Goal: Contribute content

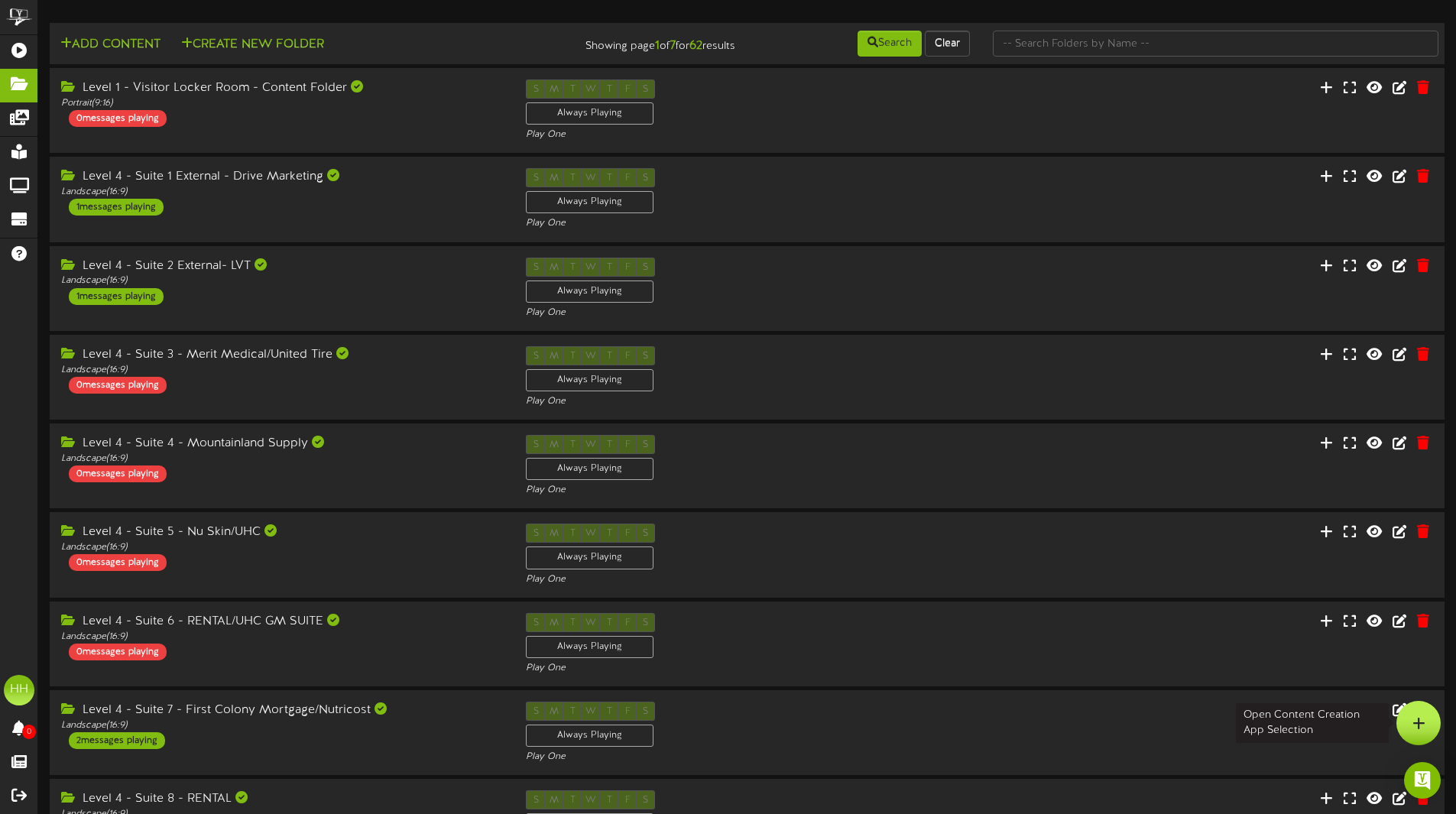
click at [1417, 721] on icon at bounding box center [1419, 723] width 13 height 14
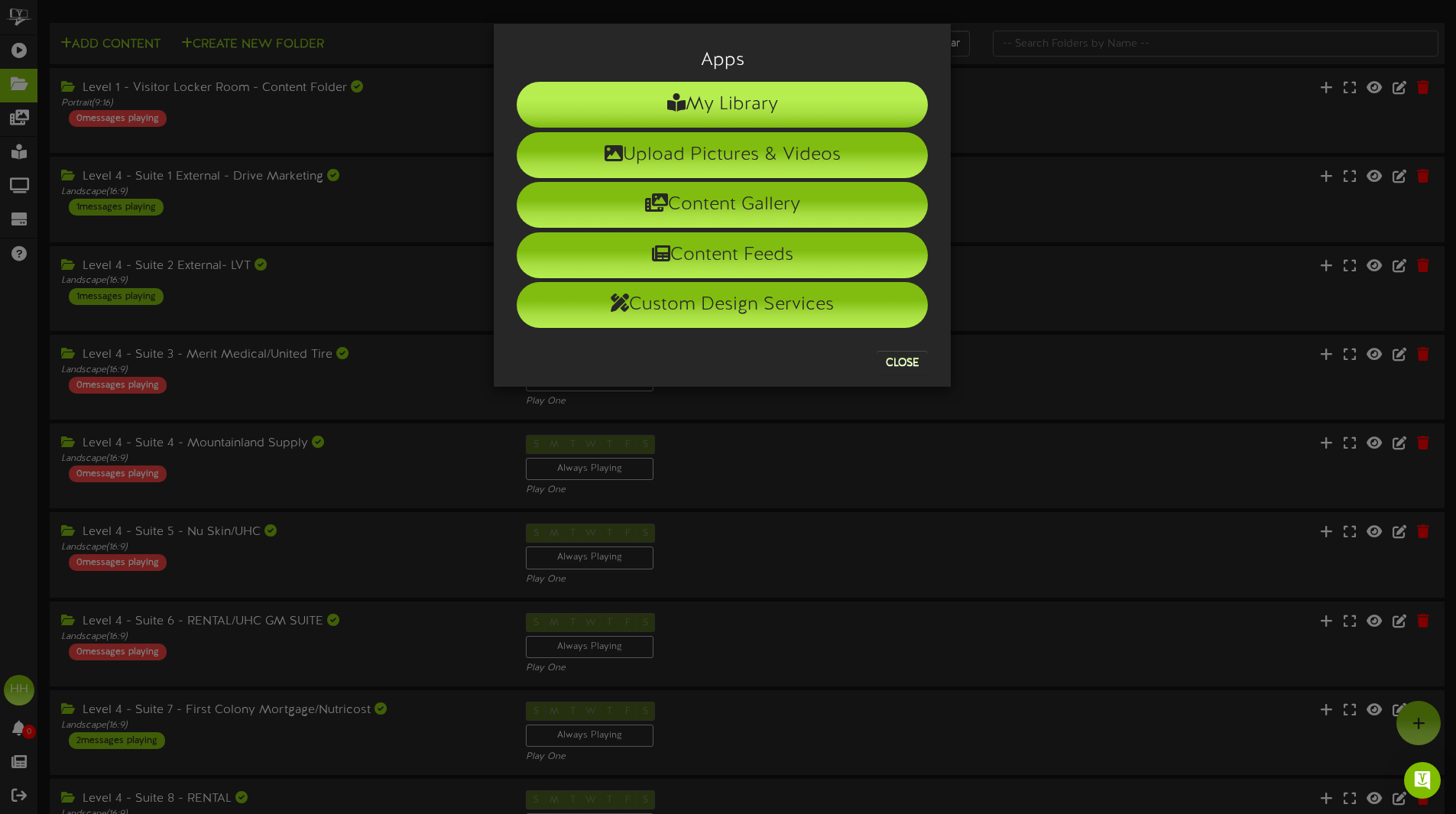
drag, startPoint x: 847, startPoint y: 150, endPoint x: 801, endPoint y: 96, distance: 70.9
click at [801, 96] on div "Apps My Library Upload Pictures & Videos Content Gallery Content Feeds Custom D…" at bounding box center [723, 204] width 434 height 340
click at [801, 97] on li "My Library" at bounding box center [723, 104] width 411 height 46
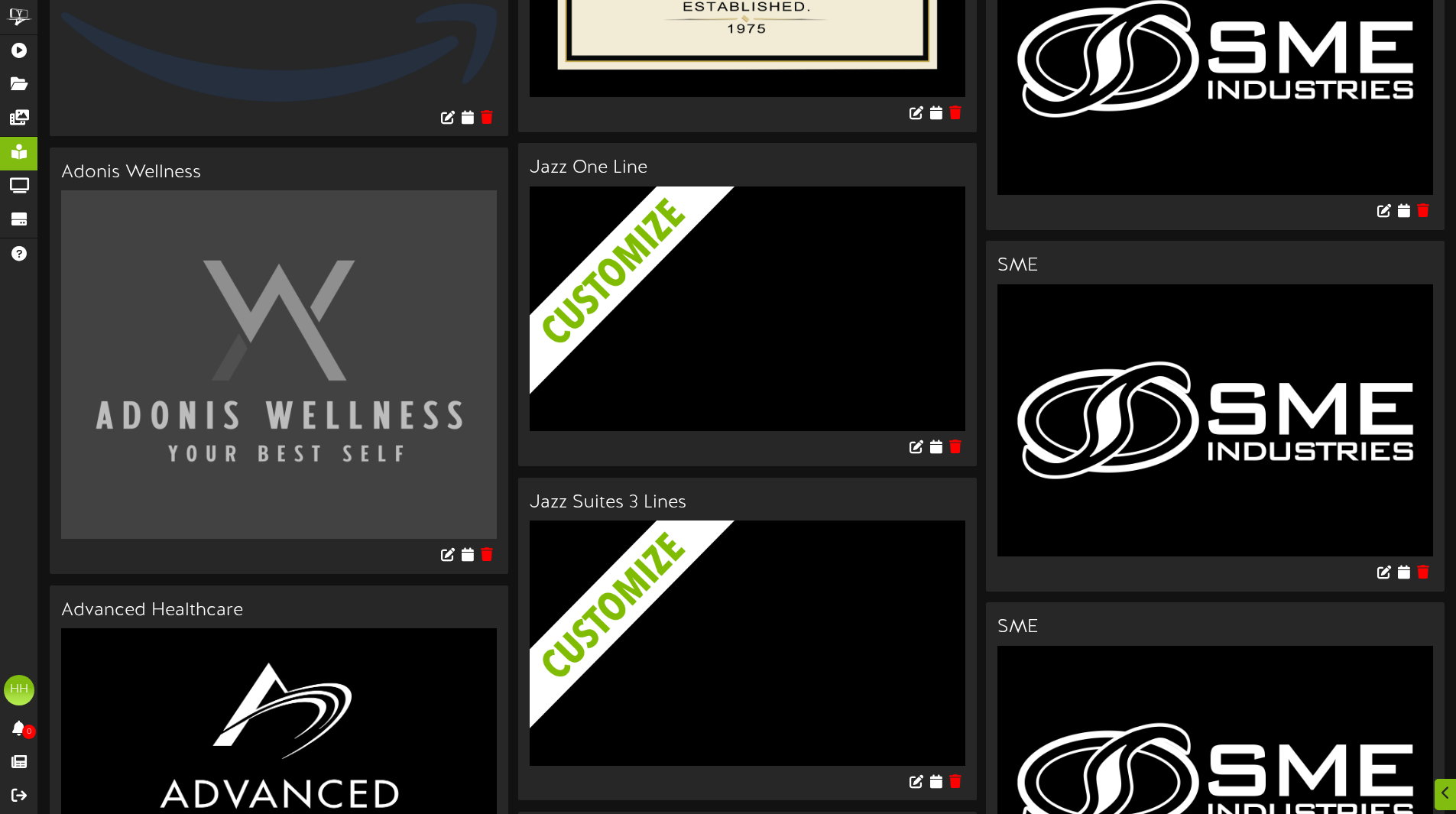
scroll to position [1340, 0]
click at [727, 525] on img at bounding box center [759, 672] width 459 height 304
click at [677, 505] on h3 "Jazz Suites 3 Lines" at bounding box center [747, 502] width 435 height 19
click at [728, 563] on img at bounding box center [759, 672] width 459 height 304
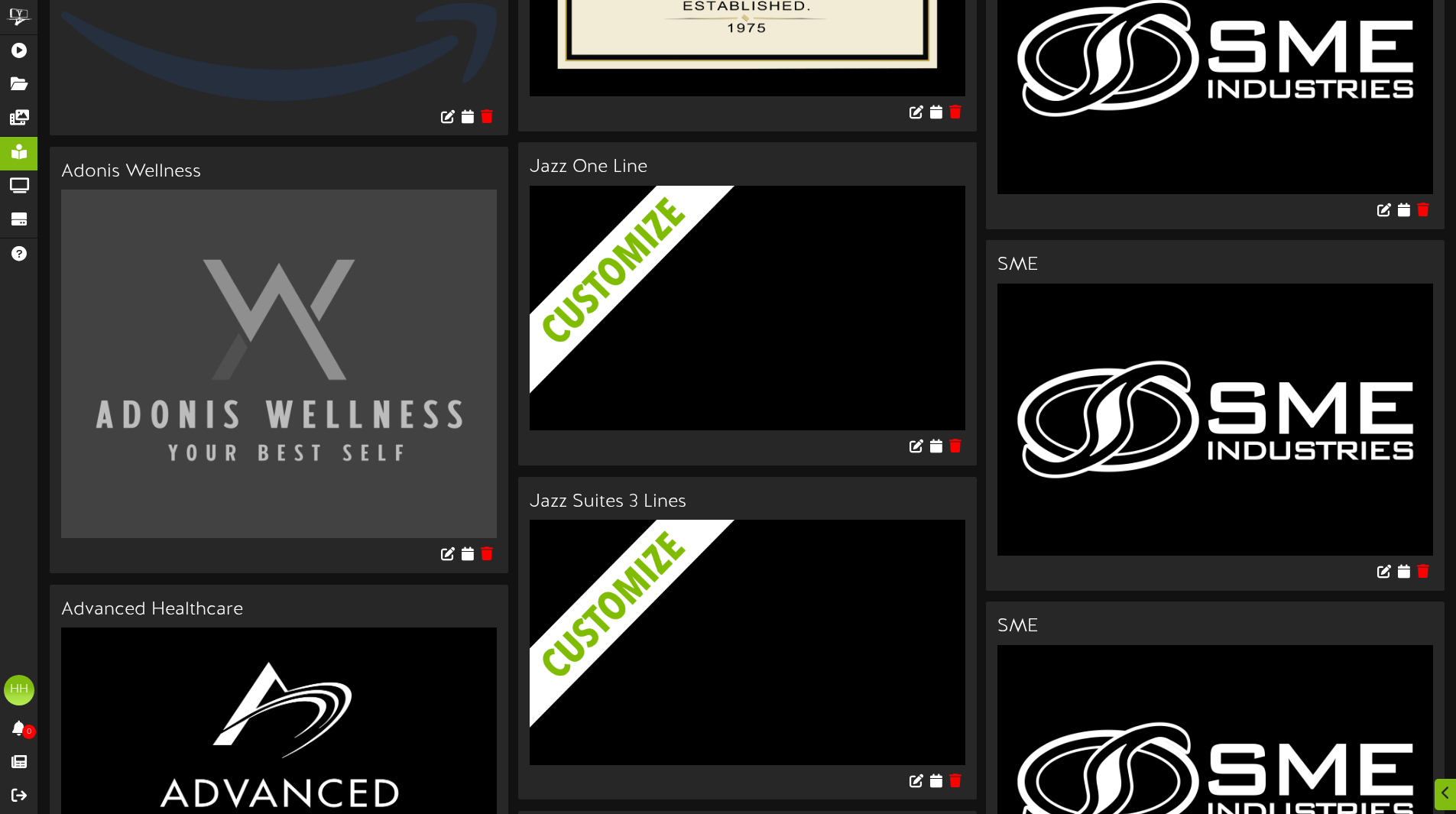
click at [653, 493] on h3 "Jazz Suites 3 Lines" at bounding box center [747, 502] width 435 height 19
click at [675, 520] on img at bounding box center [759, 672] width 459 height 304
click at [790, 662] on img at bounding box center [759, 672] width 459 height 304
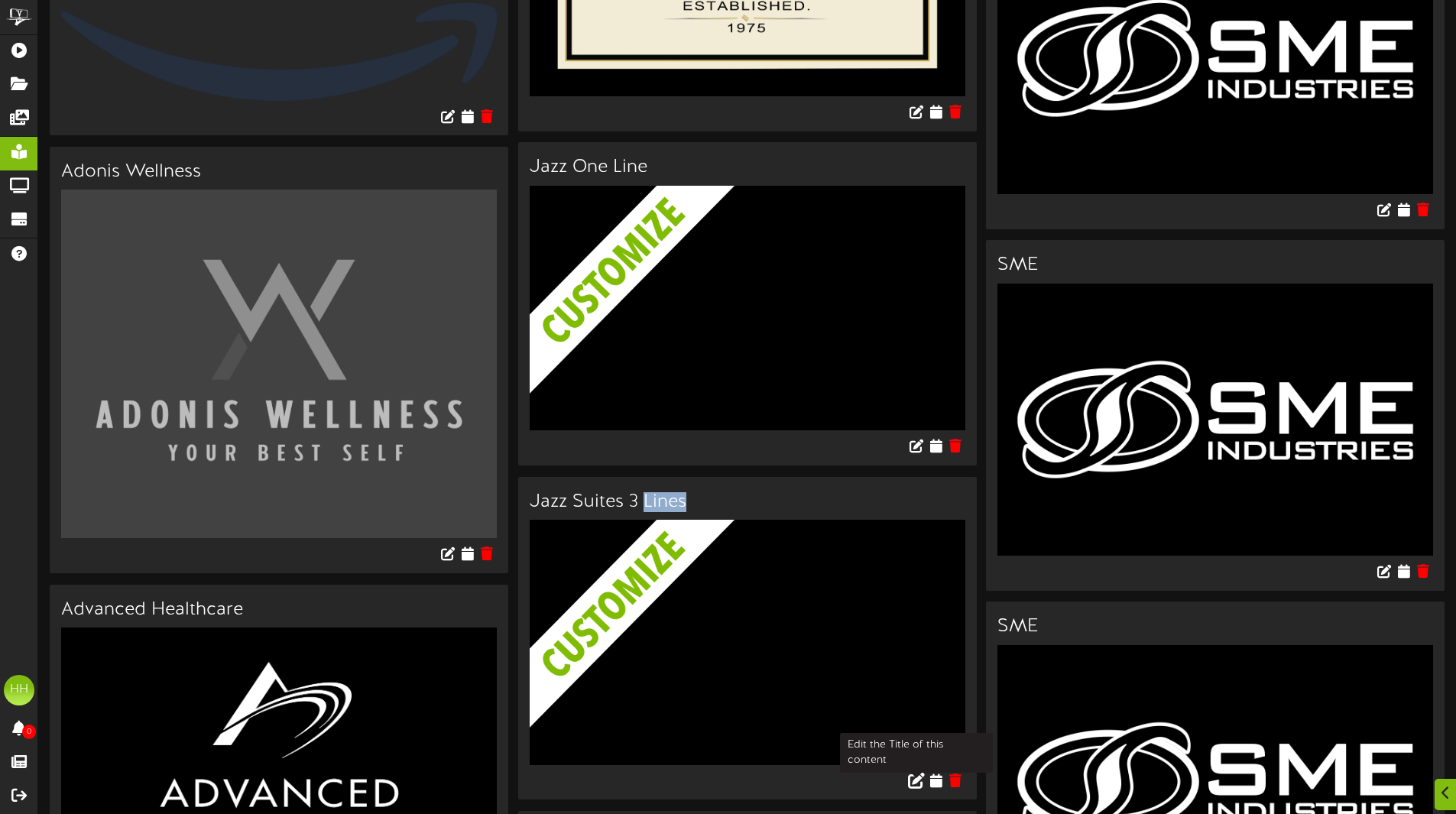
click at [907, 770] on button at bounding box center [916, 782] width 26 height 23
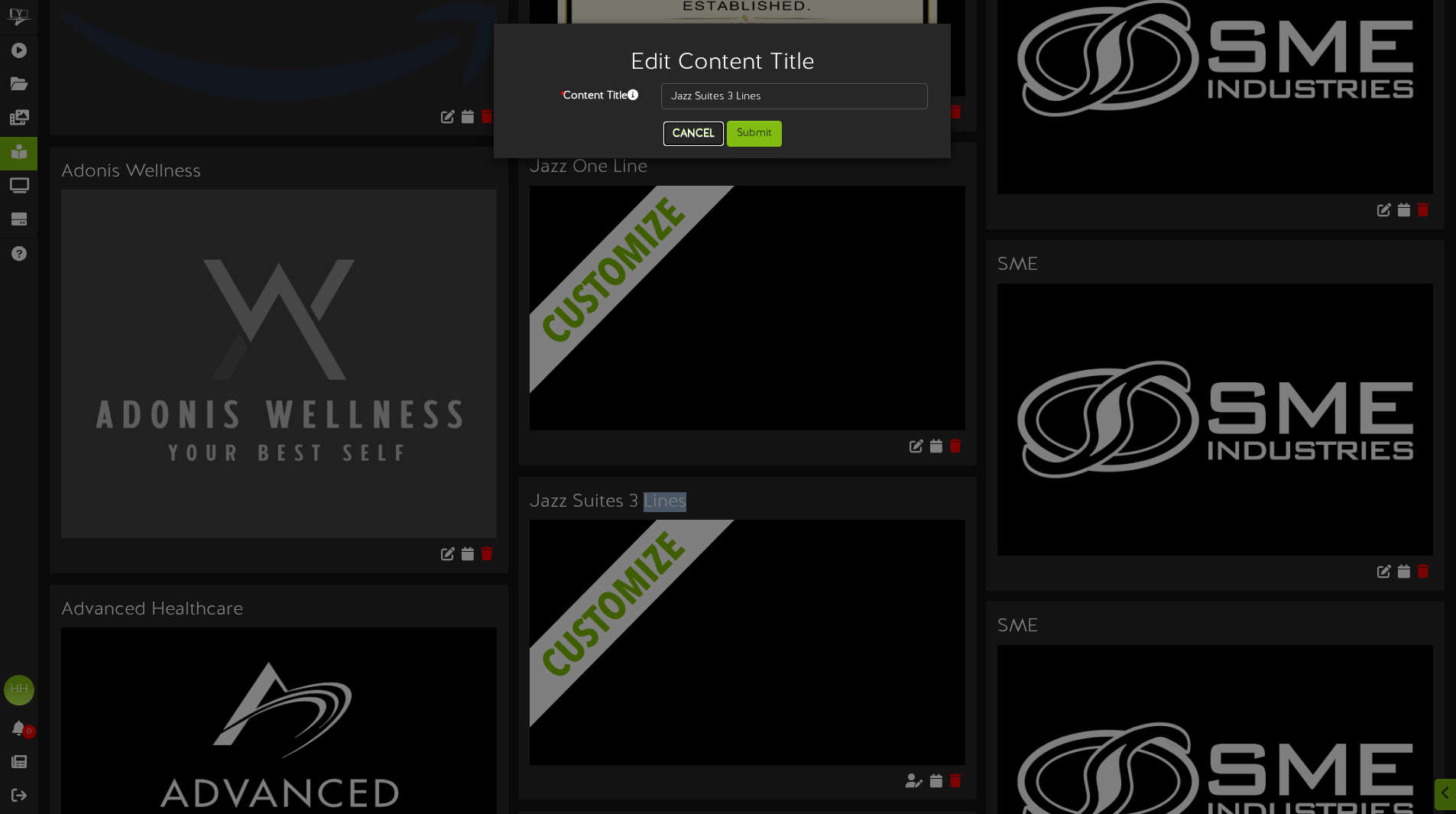
click at [699, 133] on button "Cancel" at bounding box center [693, 133] width 60 height 24
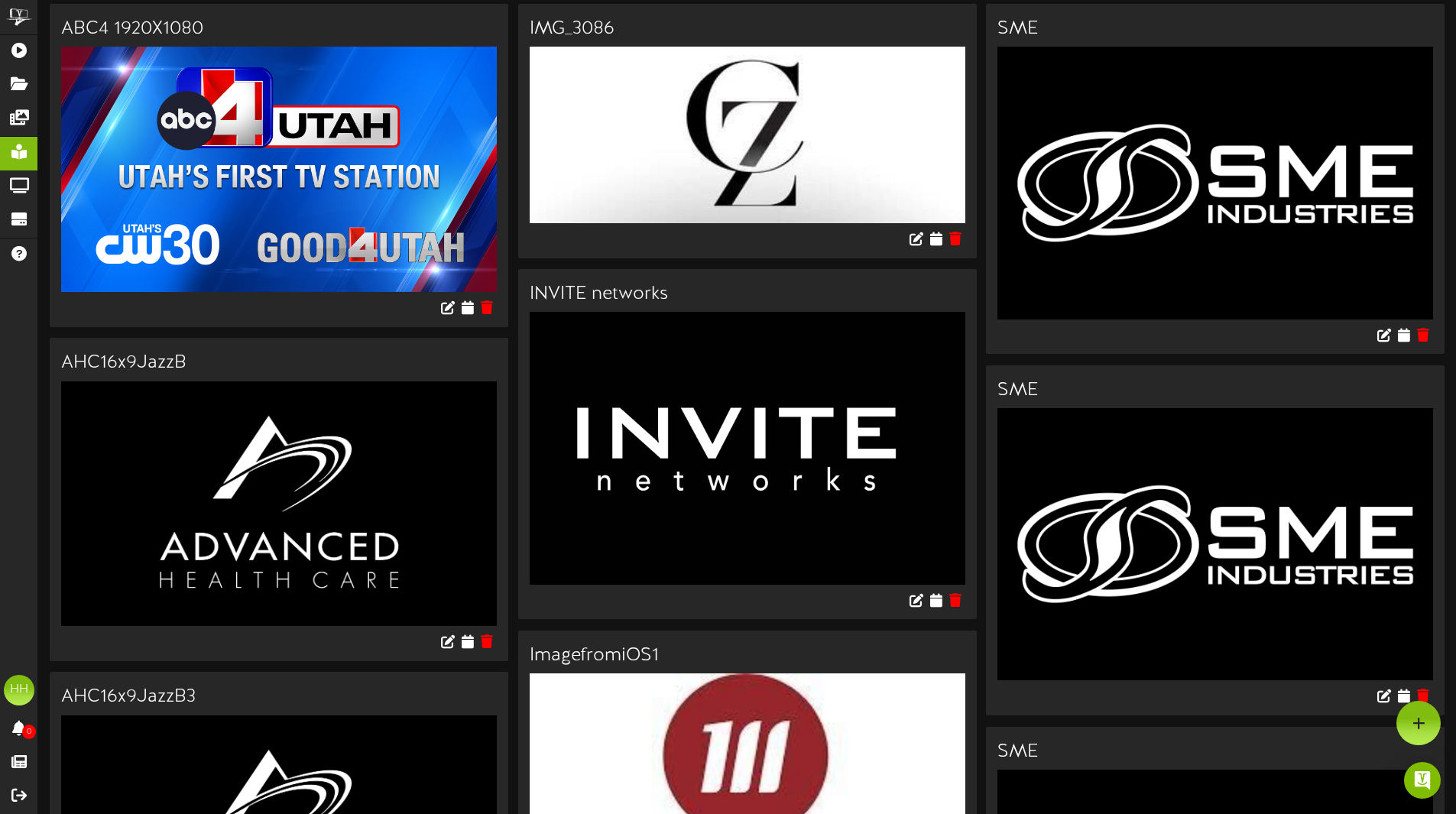
scroll to position [0, 0]
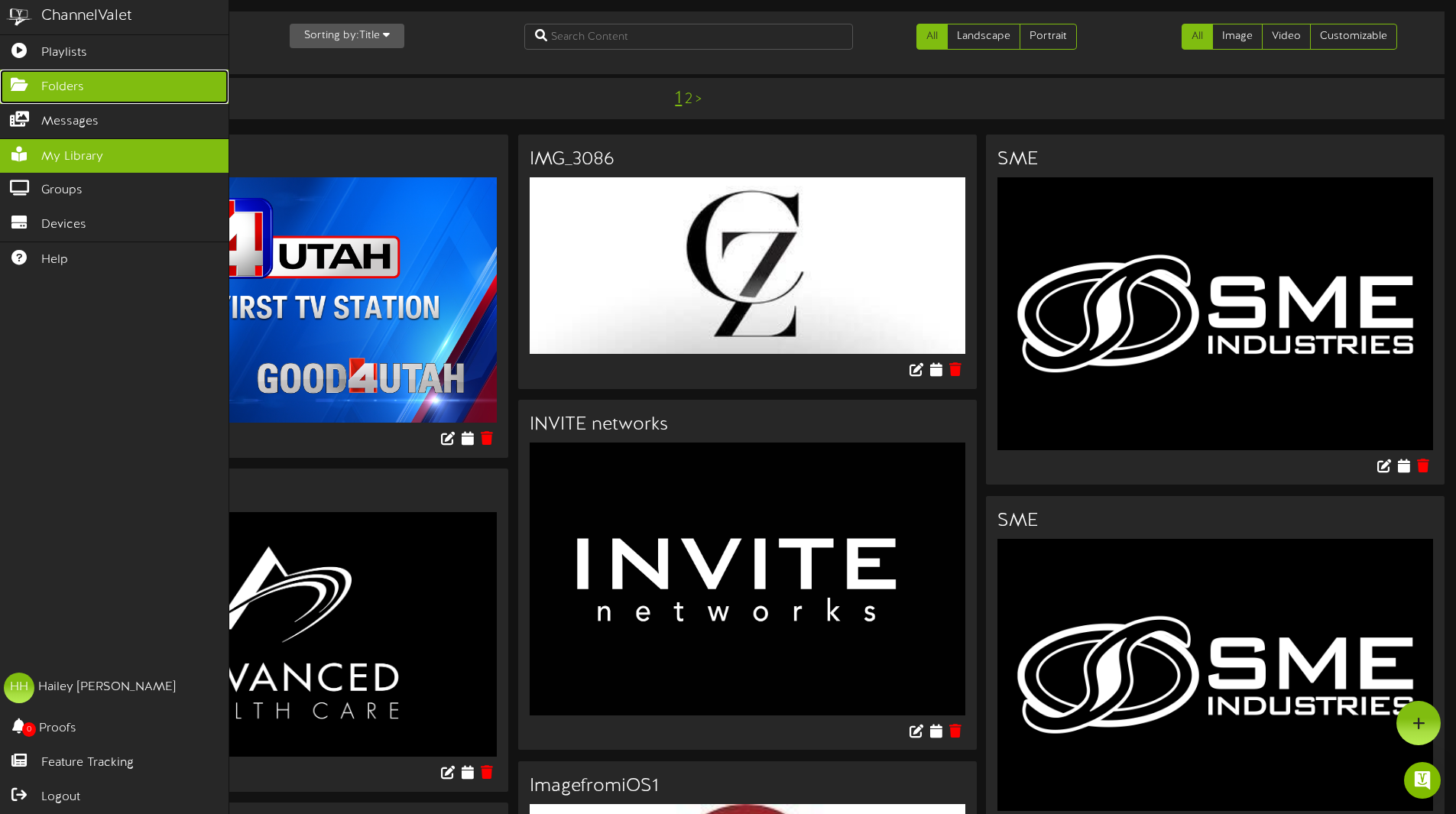
click at [29, 80] on icon at bounding box center [19, 83] width 38 height 12
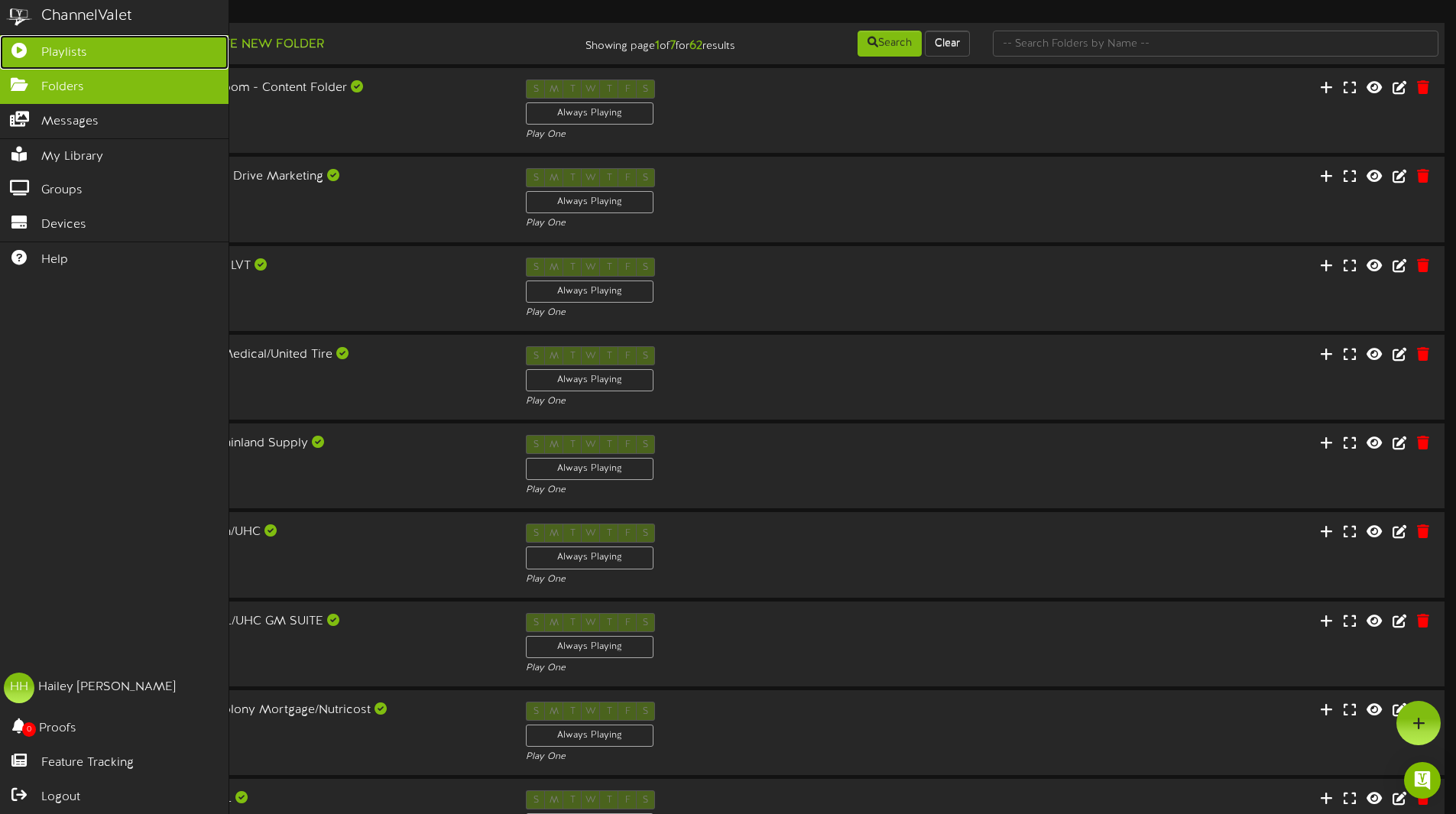
click at [101, 56] on link "Playlists" at bounding box center [114, 52] width 229 height 34
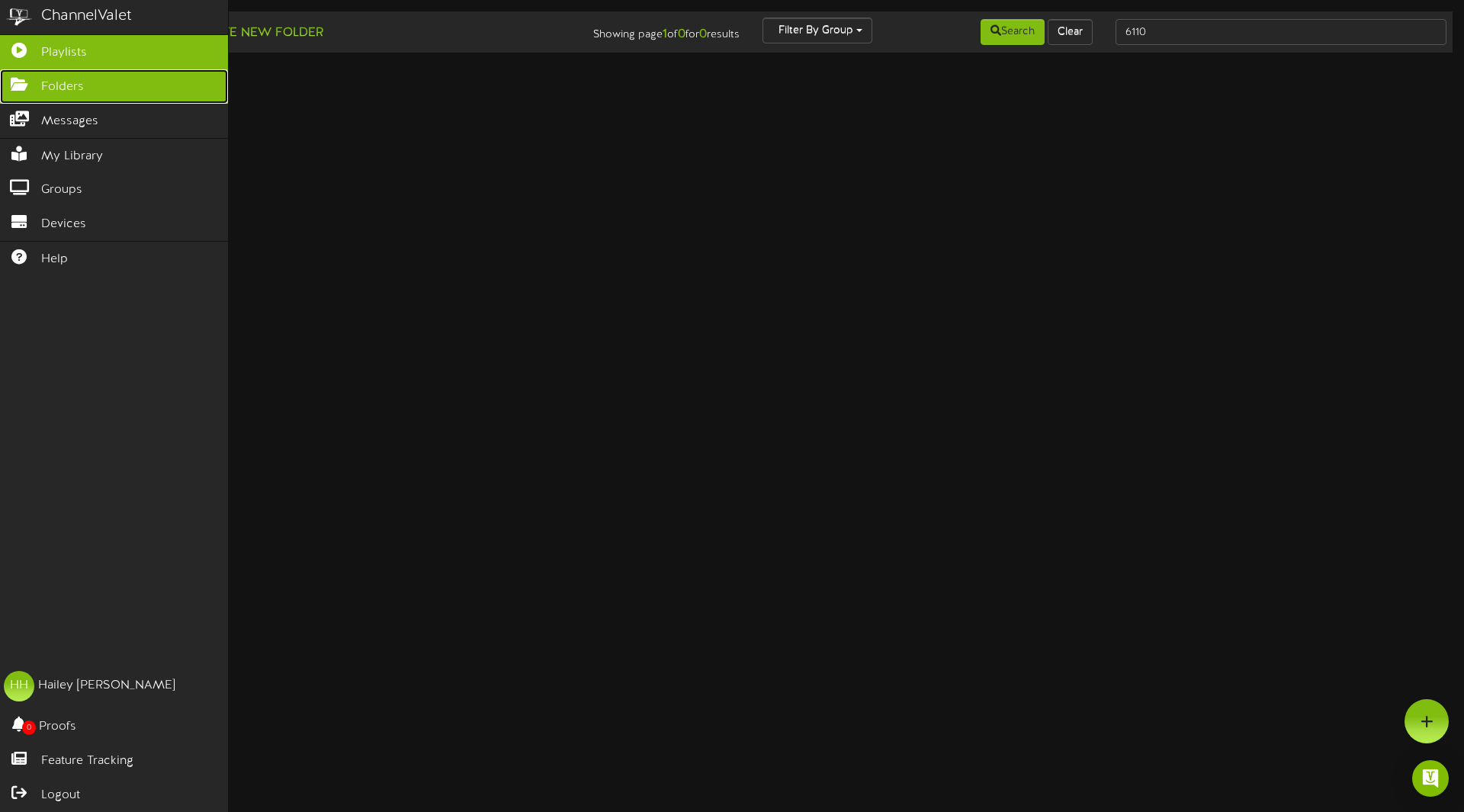
click at [103, 94] on link "Folders" at bounding box center [114, 85] width 228 height 34
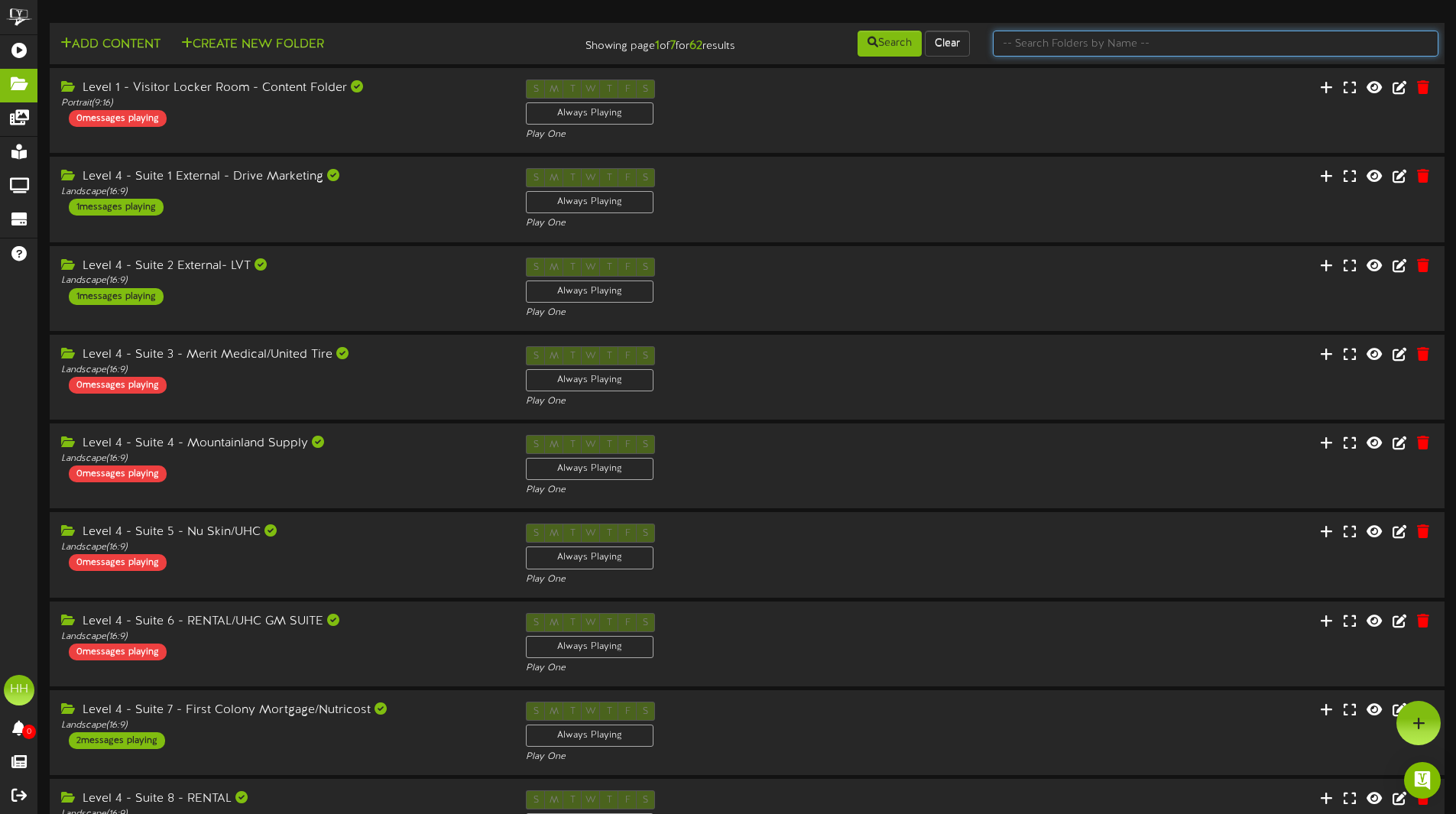
click at [1217, 43] on input "text" at bounding box center [1216, 43] width 446 height 26
type input "6110"
click at [422, 211] on div "Level 4 - Suite 1 External - Drive Marketing Landscape ( 16:9 ) 1 messages play…" at bounding box center [280, 192] width 467 height 48
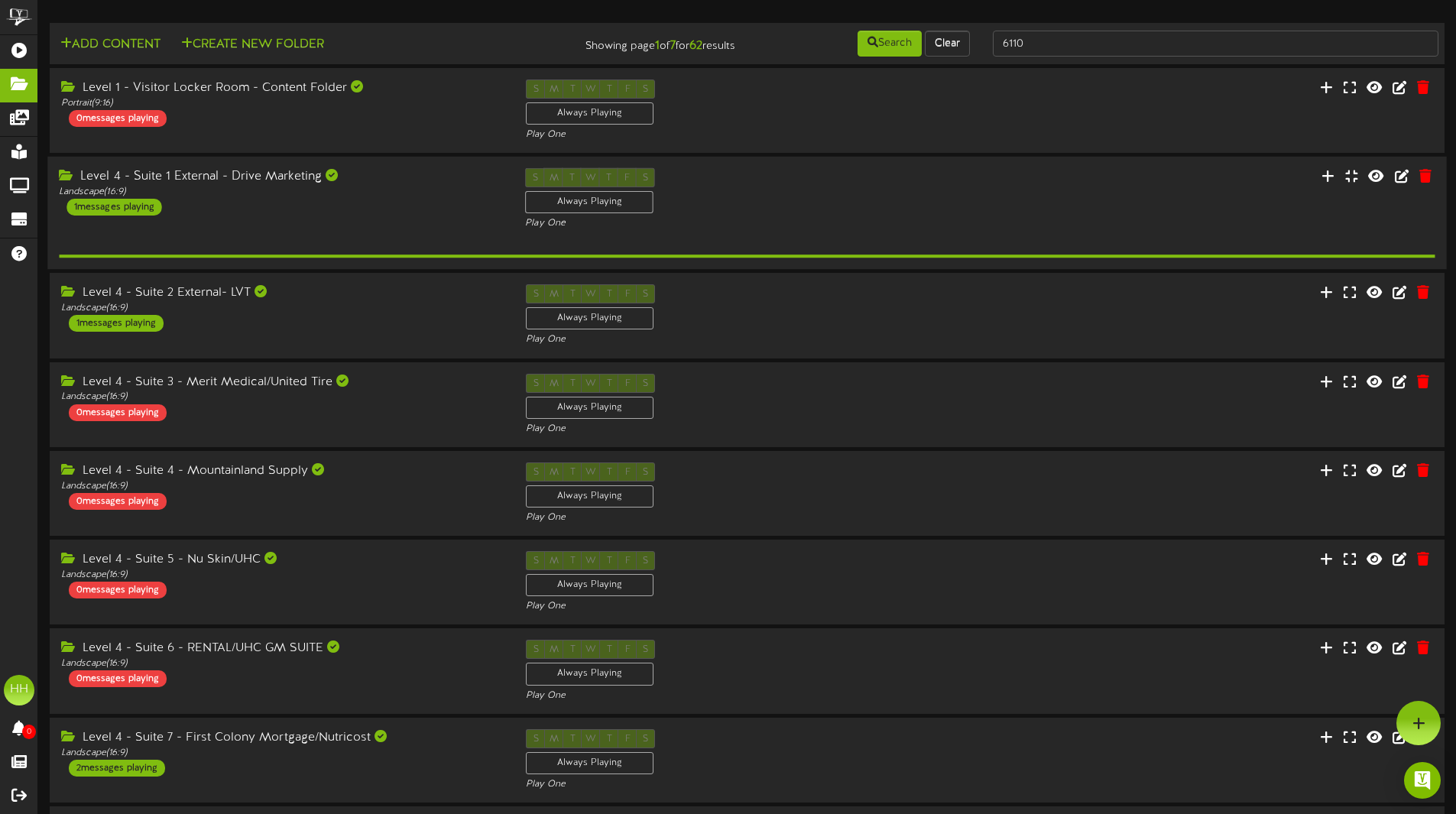
click at [422, 211] on div "Level 4 - Suite 1 External - Drive Marketing Landscape ( 16:9 ) 1 messages play…" at bounding box center [280, 192] width 467 height 48
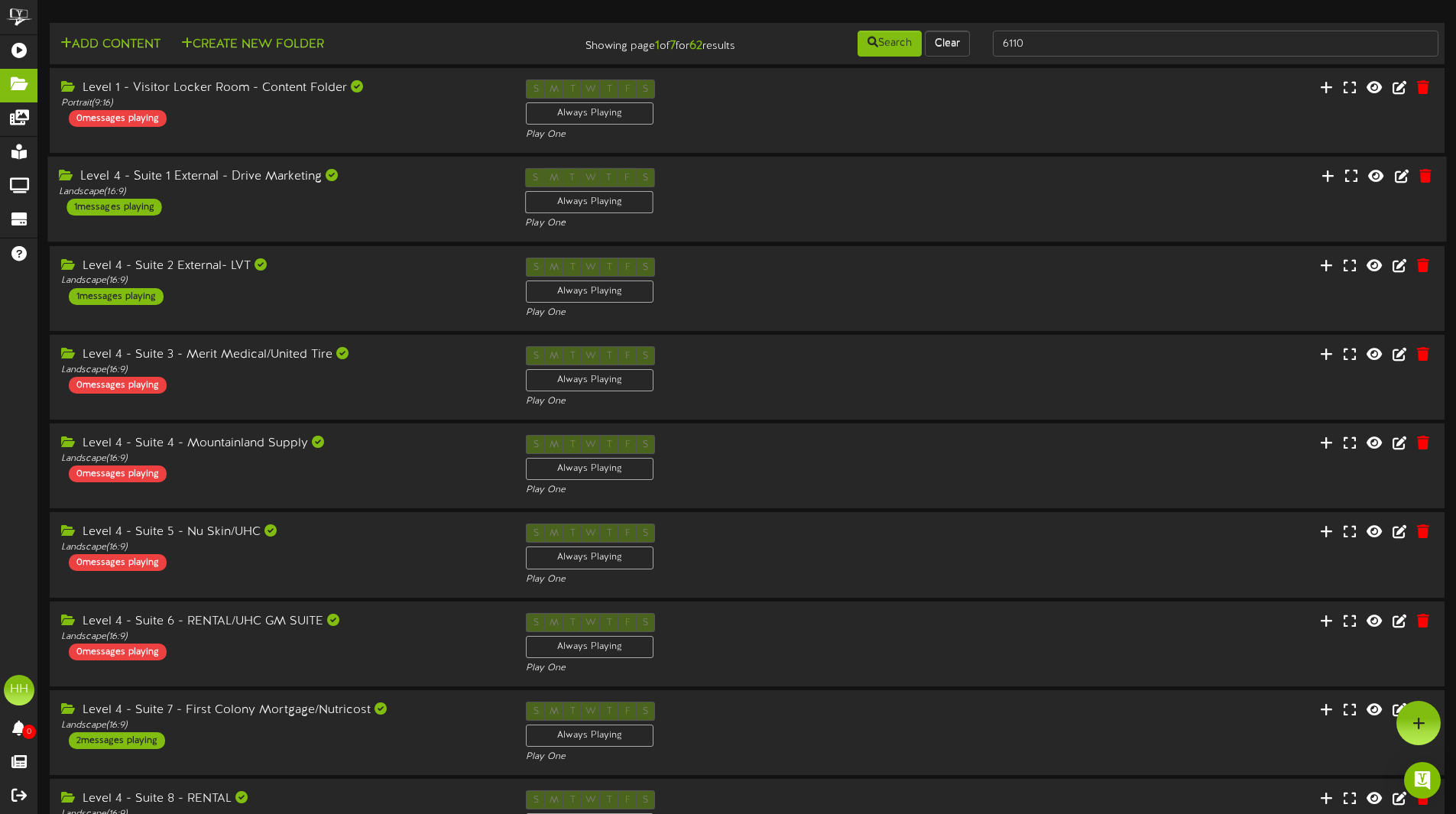
click at [422, 211] on div "Level 4 - Suite 1 External - Drive Marketing Landscape ( 16:9 ) 1 messages play…" at bounding box center [280, 192] width 467 height 48
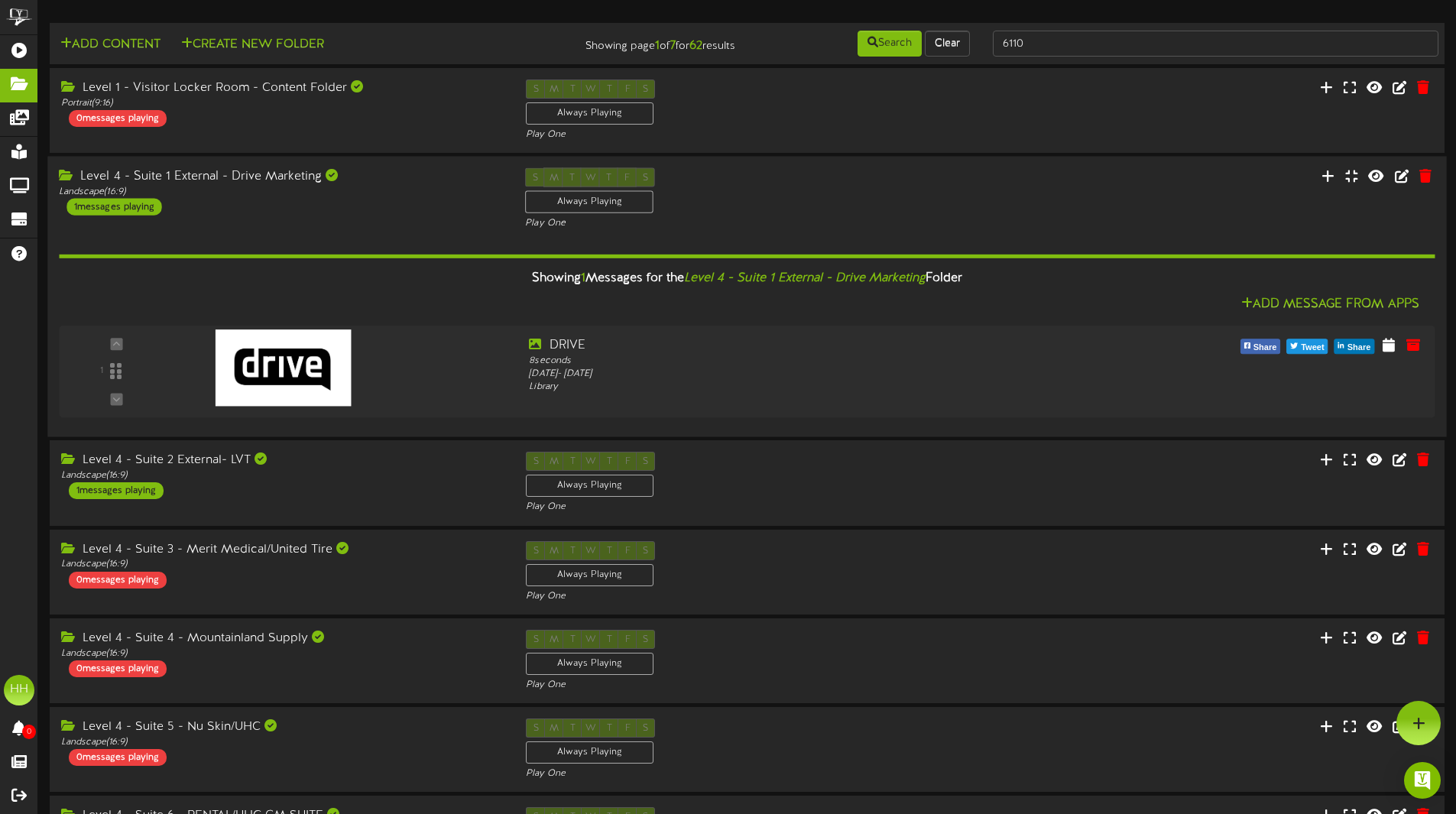
click at [403, 216] on div "Level 4 - Suite 1 External - Drive Marketing Landscape ( 16:9 ) 1 messages play…" at bounding box center [747, 200] width 1400 height 62
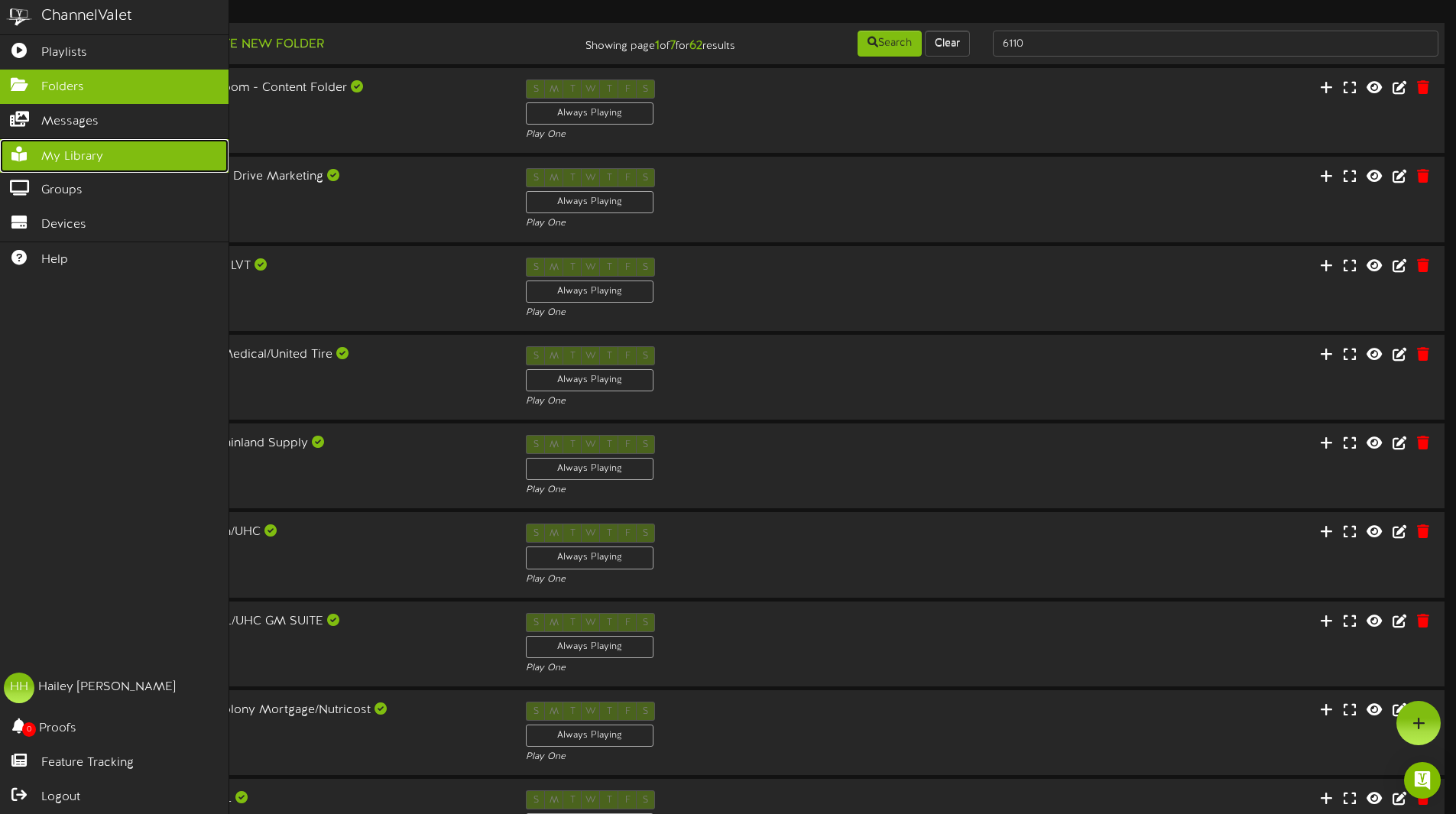
click at [84, 158] on span "My Library" at bounding box center [72, 157] width 62 height 18
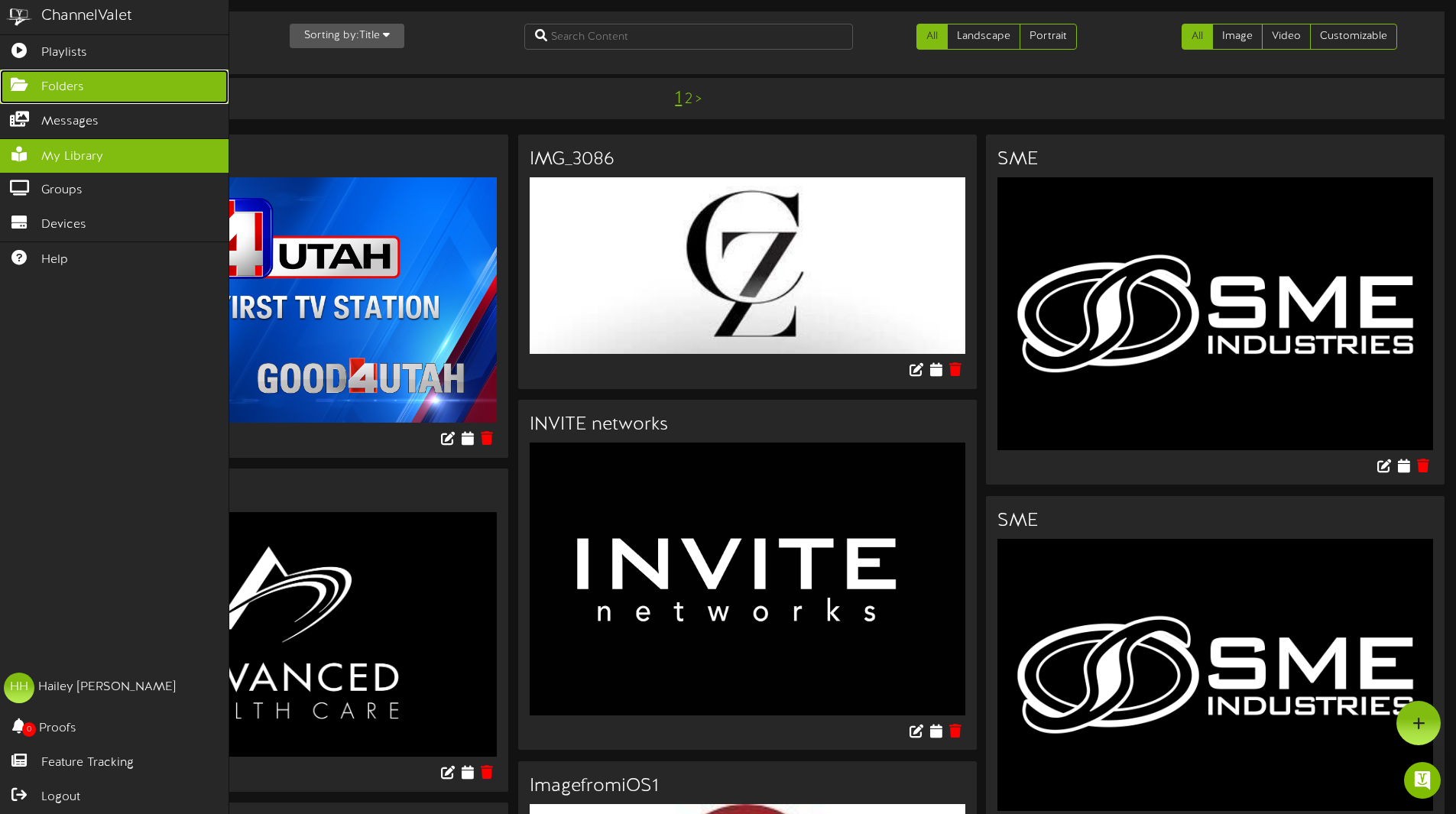
click at [87, 90] on link "Folders" at bounding box center [114, 86] width 229 height 34
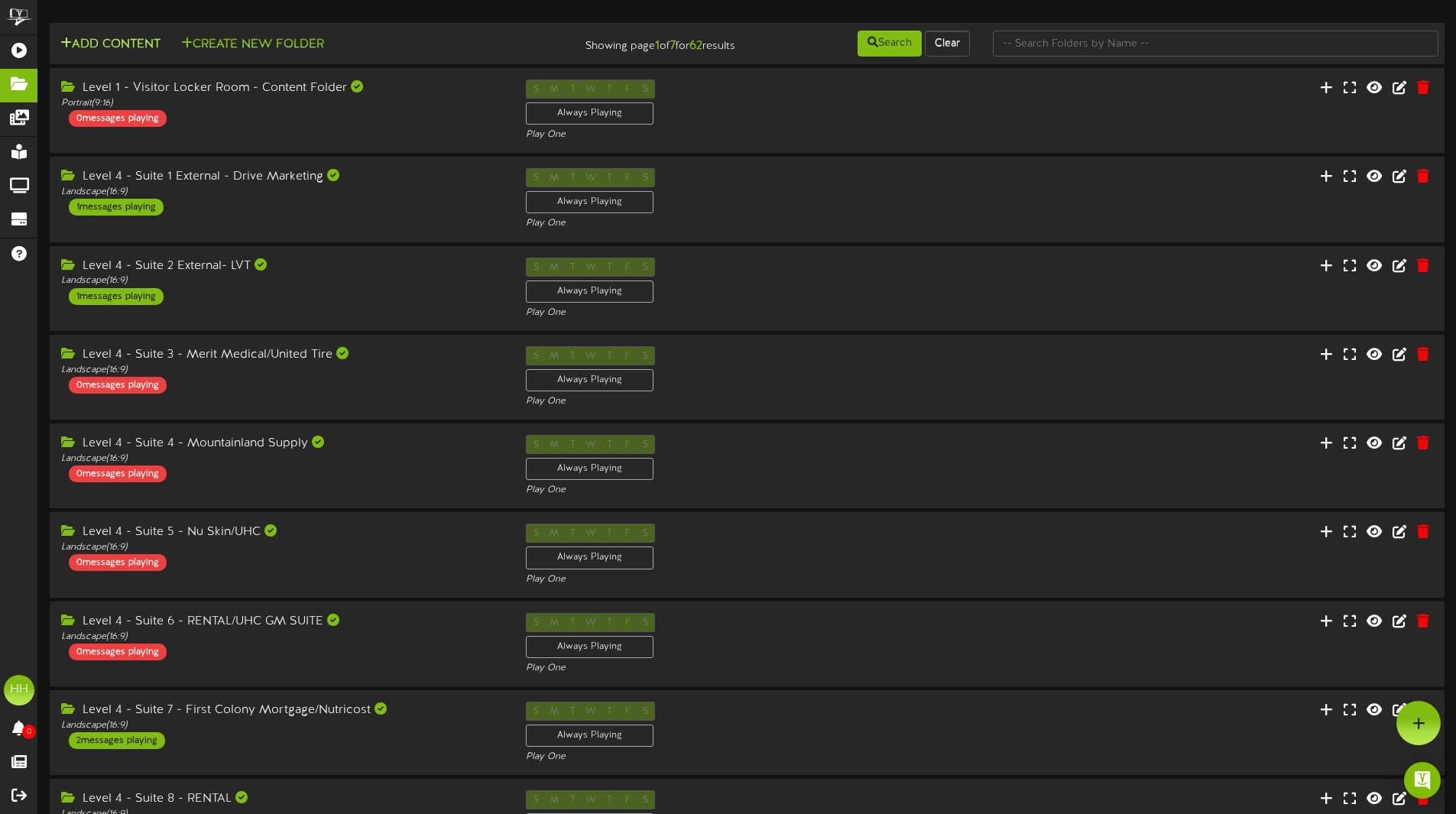
click at [133, 46] on button "Add Content" at bounding box center [110, 45] width 109 height 19
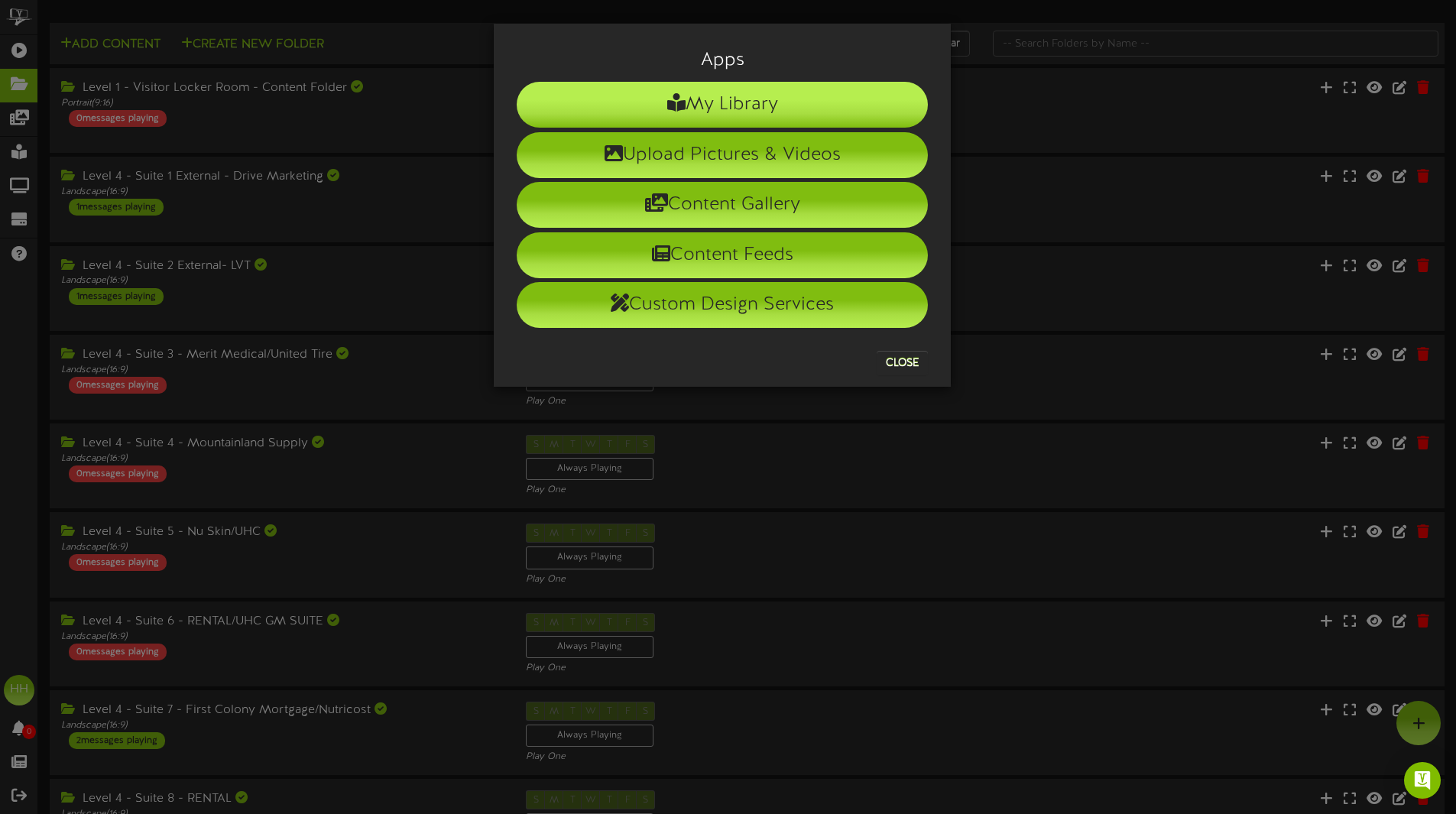
click at [767, 109] on li "My Library" at bounding box center [723, 104] width 411 height 46
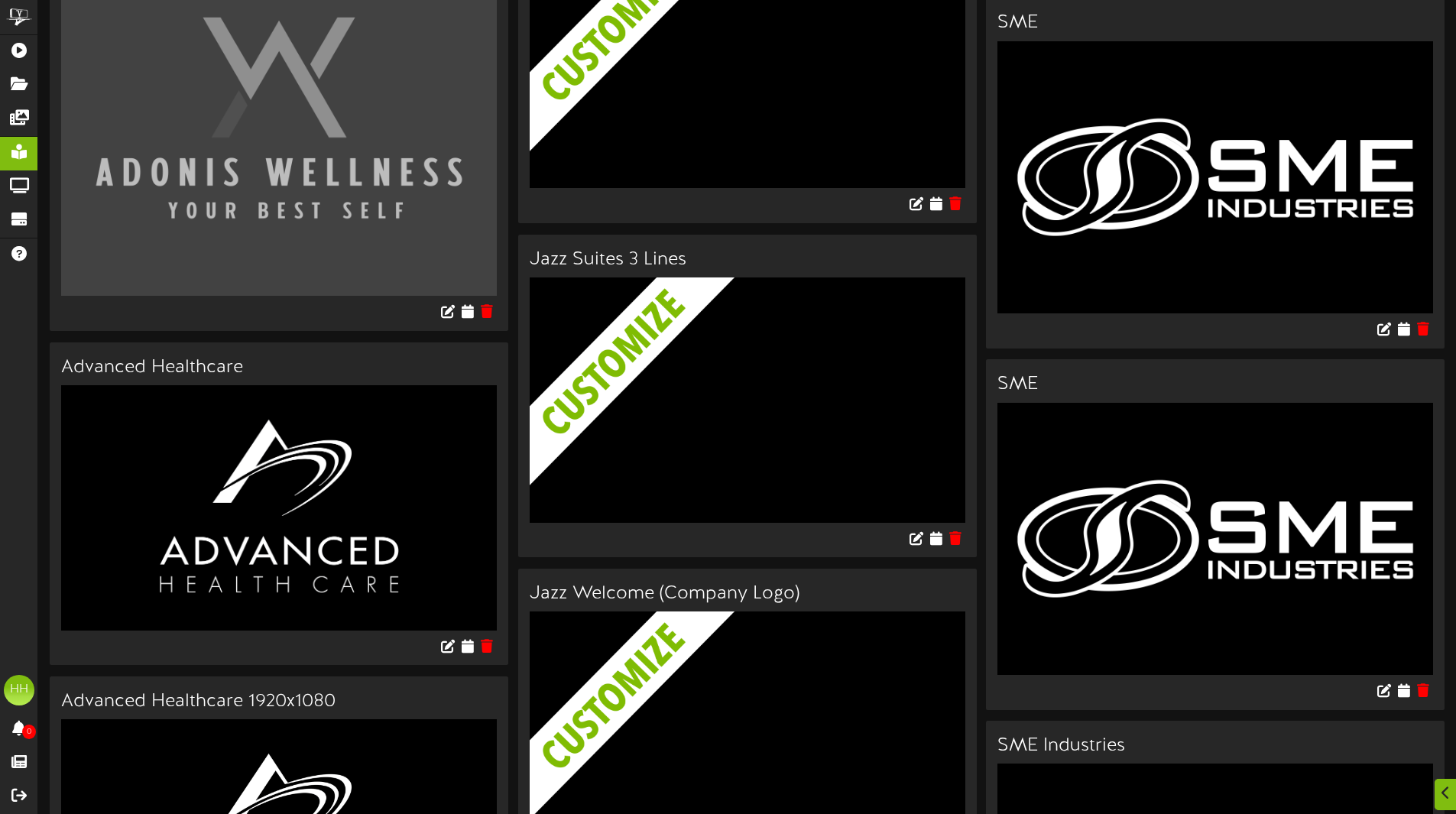
scroll to position [1276, 0]
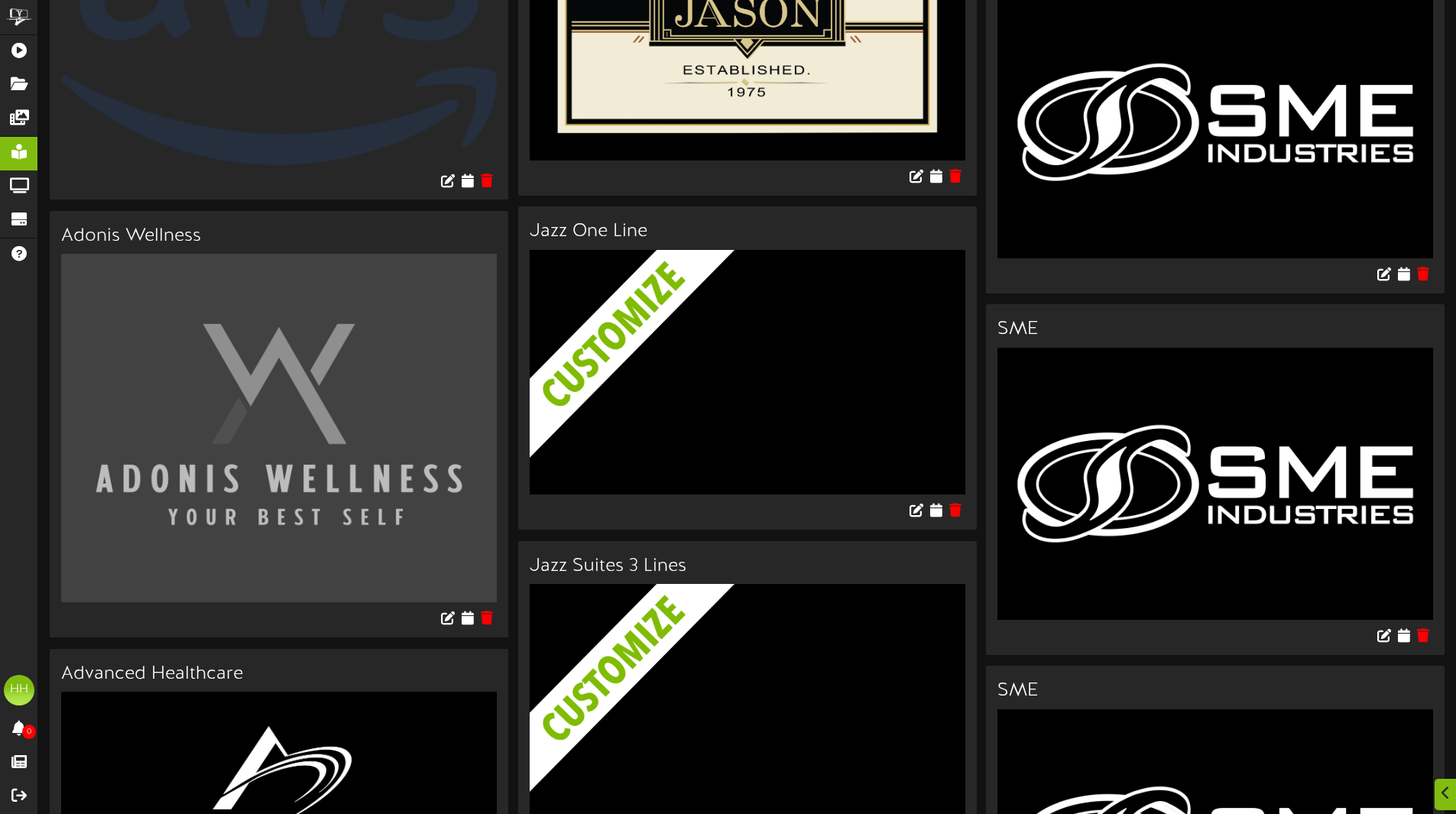
click at [681, 614] on img at bounding box center [759, 736] width 459 height 304
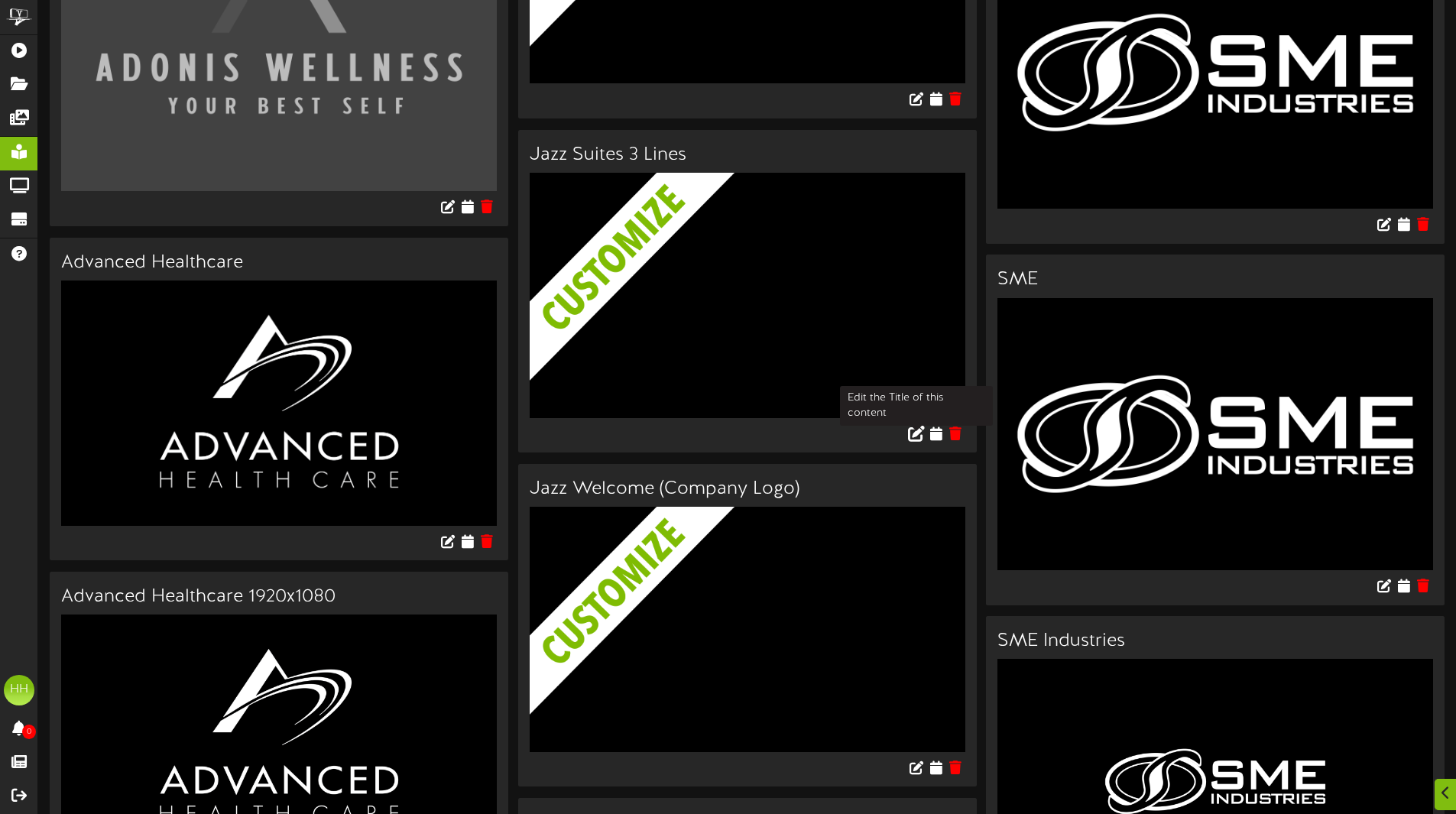
click at [913, 431] on icon at bounding box center [916, 432] width 17 height 17
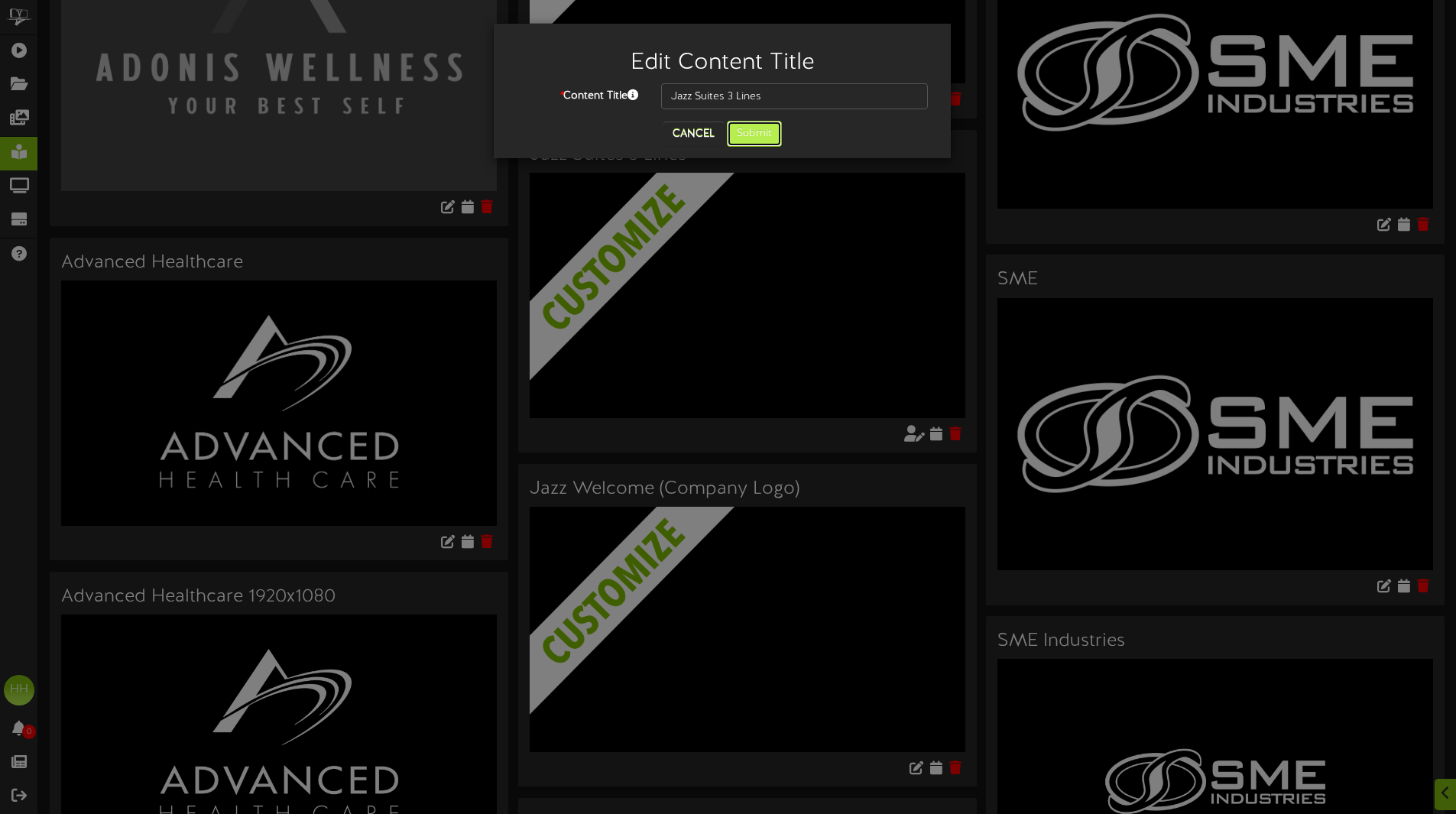
click at [755, 137] on button "Submit" at bounding box center [755, 133] width 56 height 26
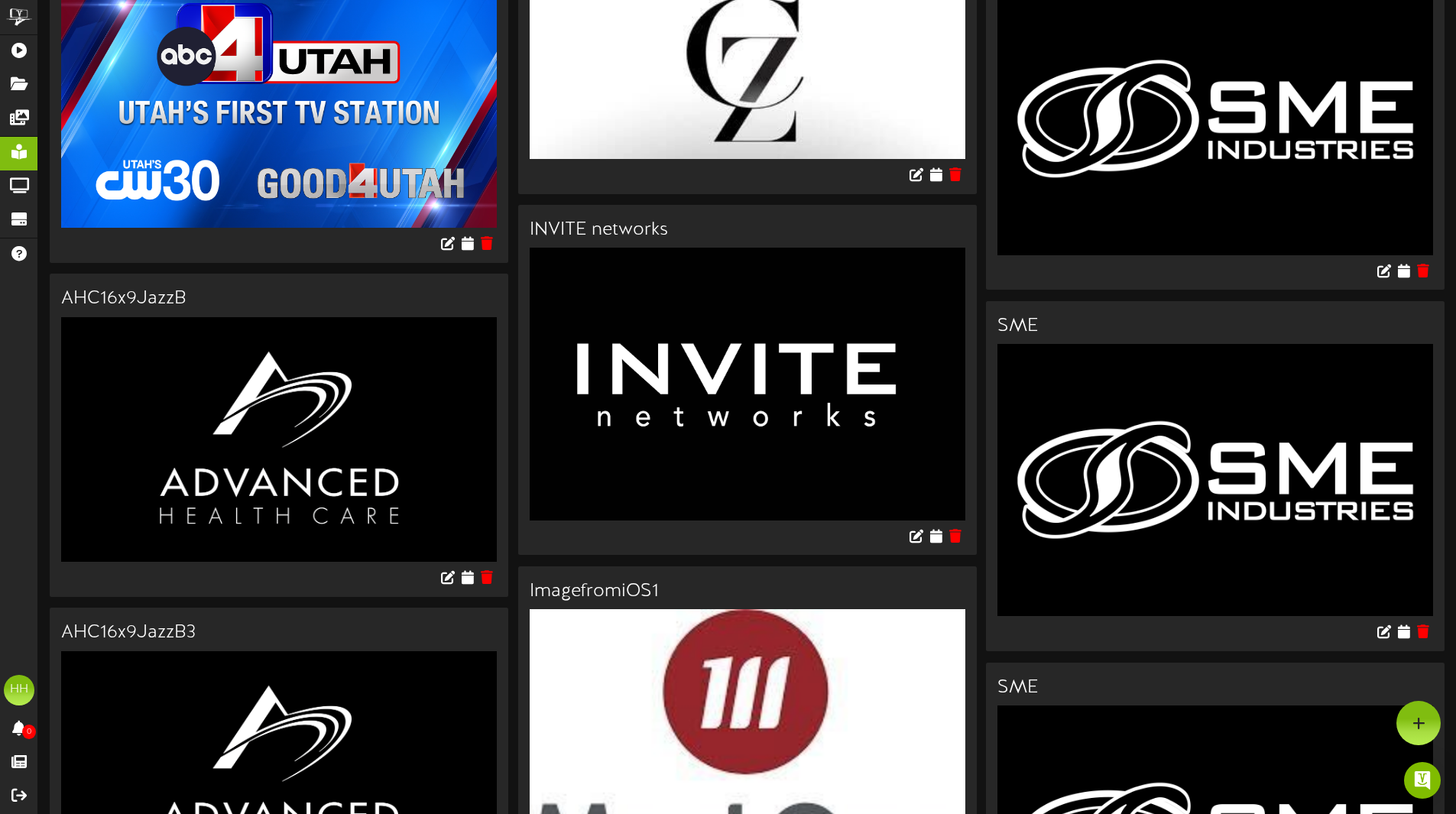
scroll to position [0, 0]
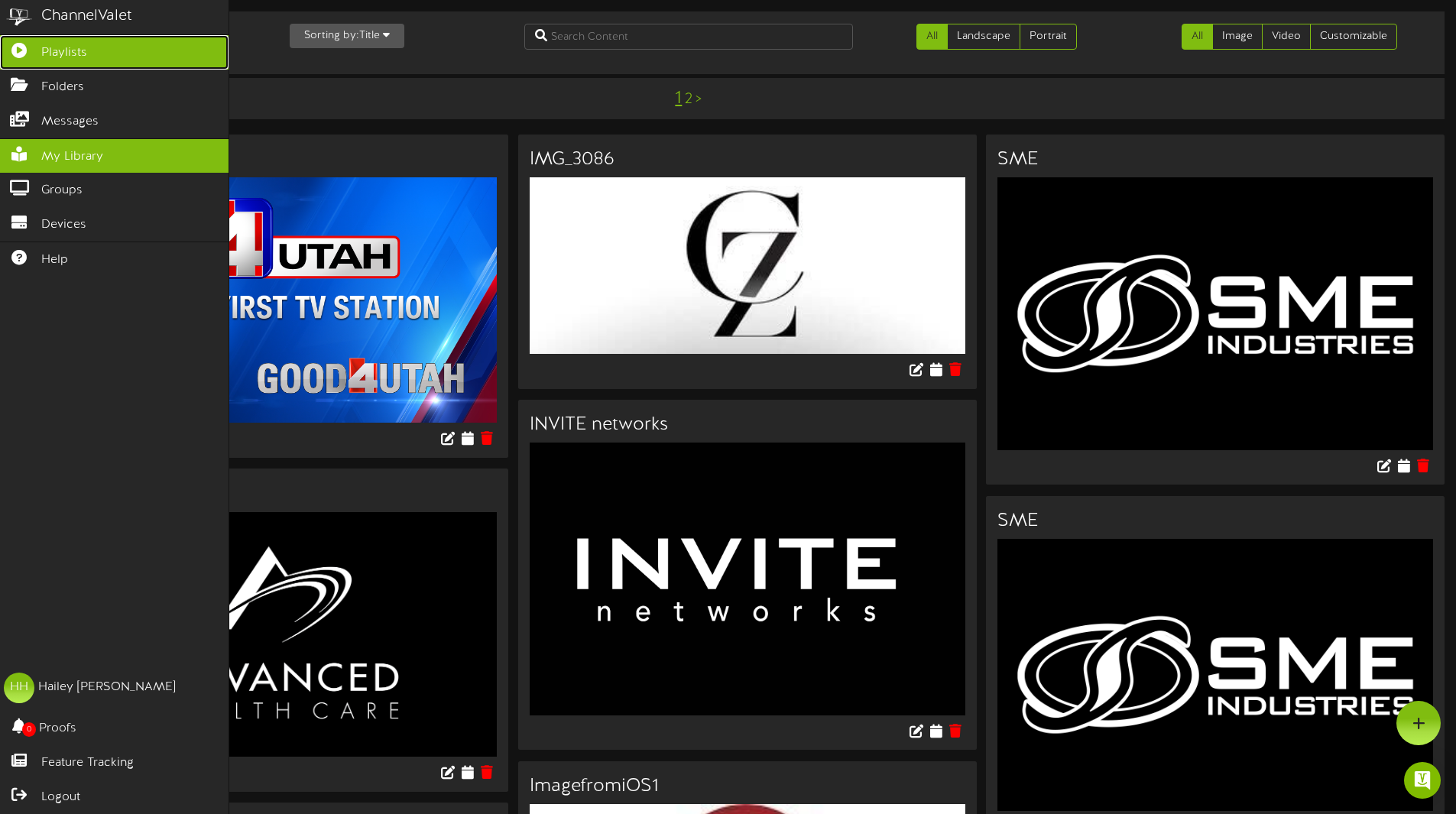
click at [26, 53] on icon at bounding box center [19, 49] width 38 height 12
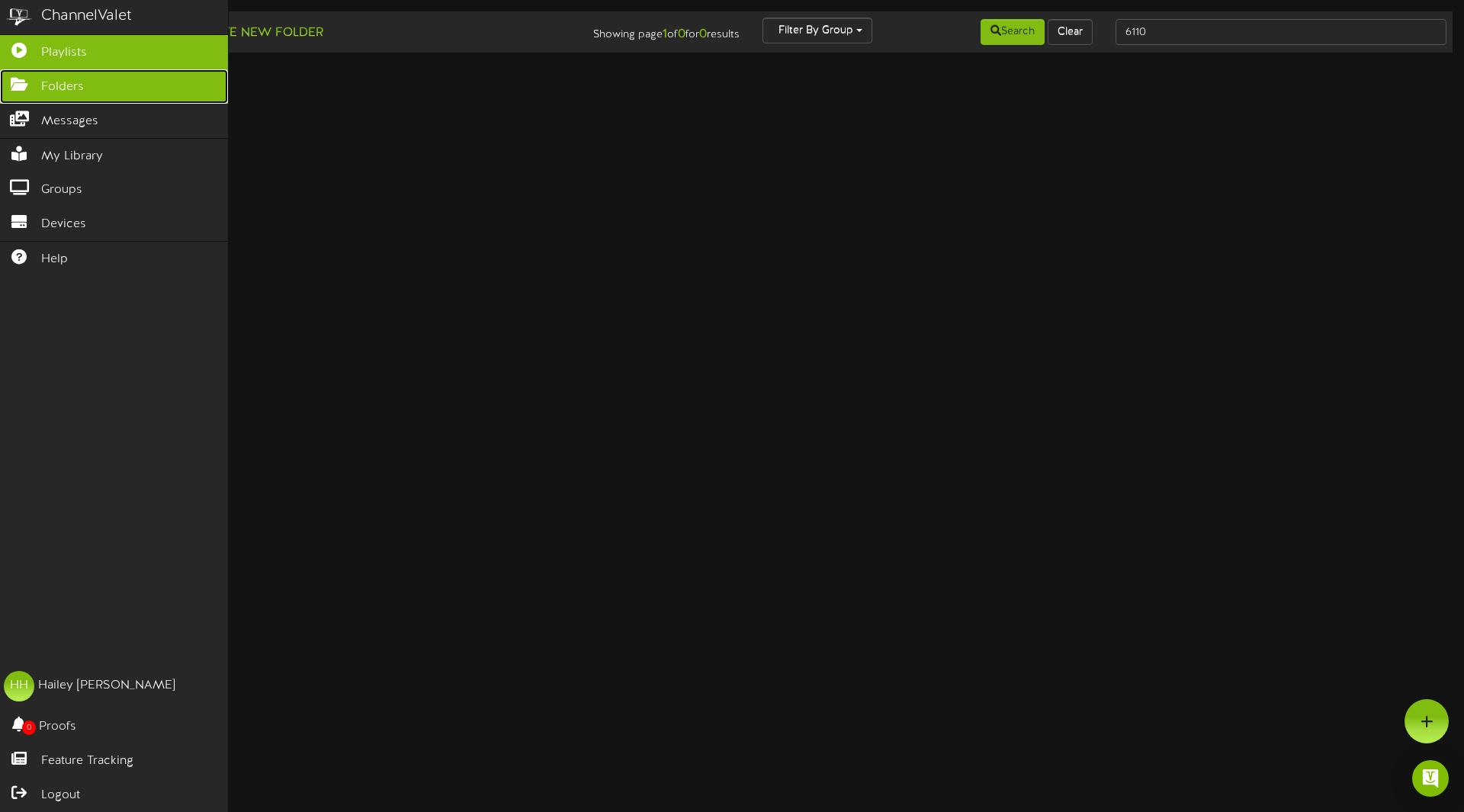
click at [51, 84] on span "Folders" at bounding box center [62, 87] width 43 height 17
